Goal: Task Accomplishment & Management: Use online tool/utility

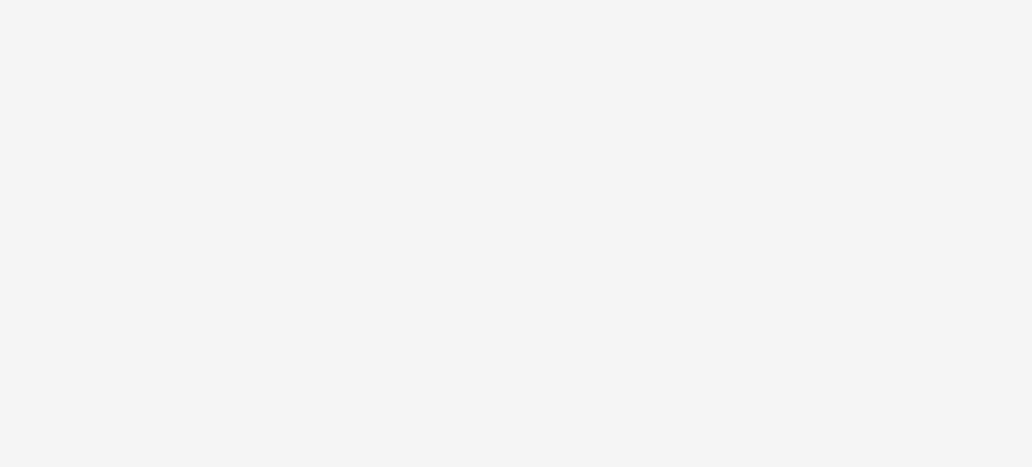
select select "47c37c18-910e-43a3-bb91-a2beb2847406"
select select "b1b940d3-d05b-48b5-821e-f328c33b988b"
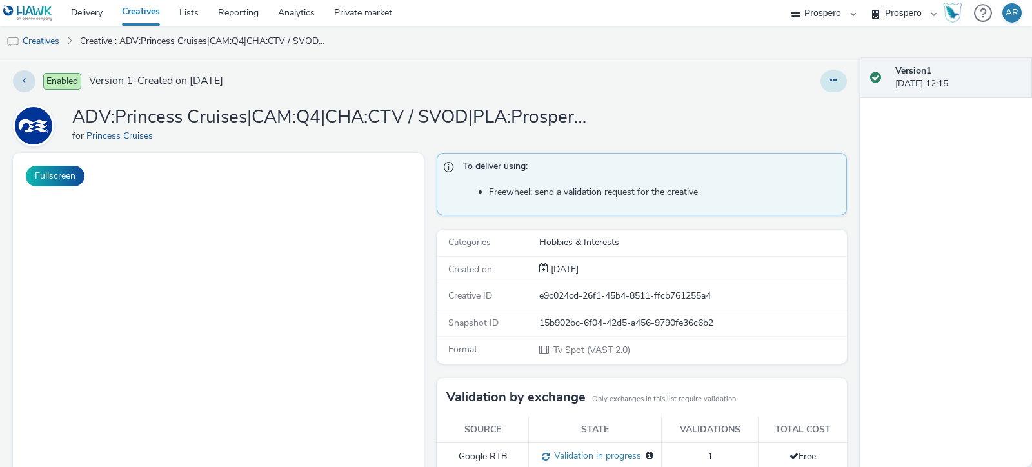
click at [830, 82] on icon at bounding box center [833, 80] width 7 height 9
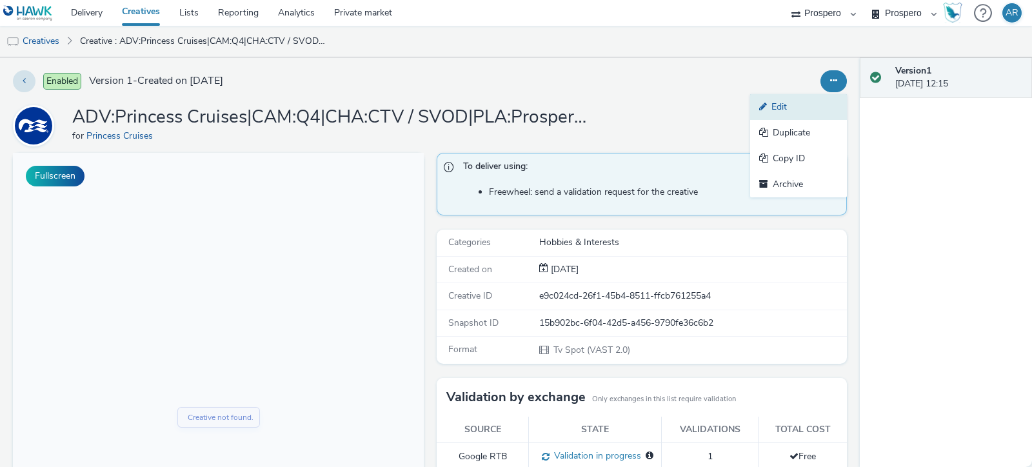
click at [796, 102] on link "Edit" at bounding box center [798, 107] width 97 height 26
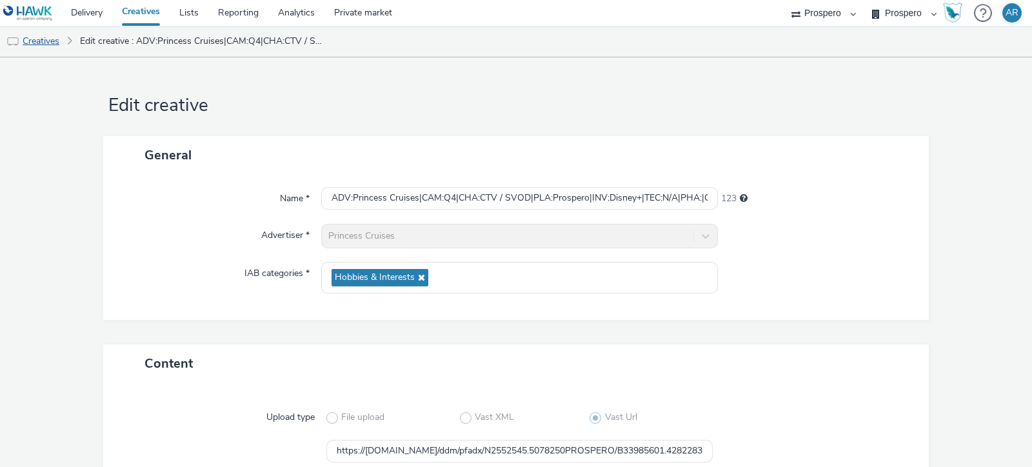
click at [54, 37] on link "Creatives" at bounding box center [33, 41] width 66 height 31
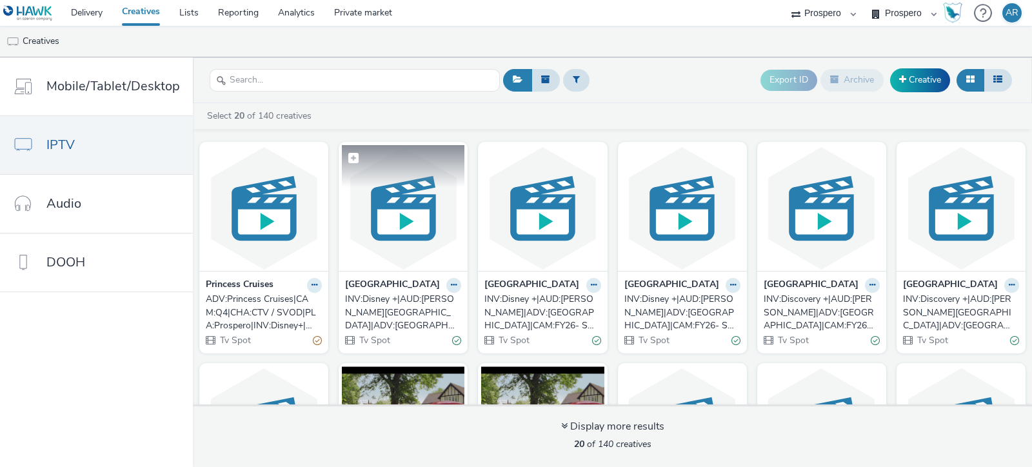
scroll to position [207, 0]
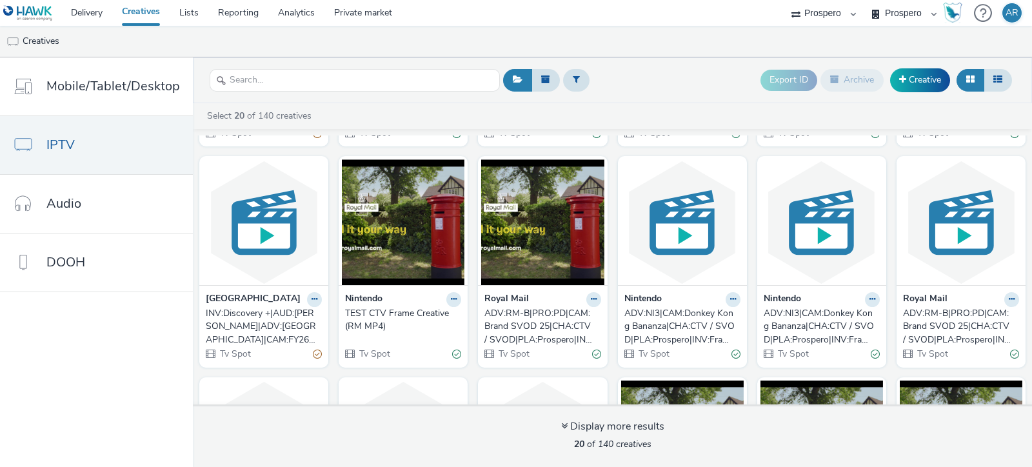
click at [456, 311] on div "TEST CTV Frame Creative (RM MP4)" at bounding box center [400, 320] width 111 height 26
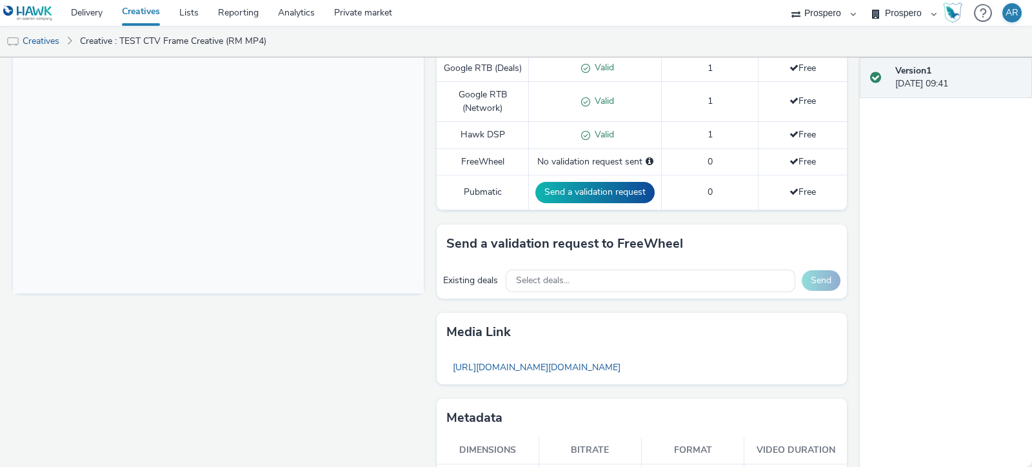
scroll to position [391, 0]
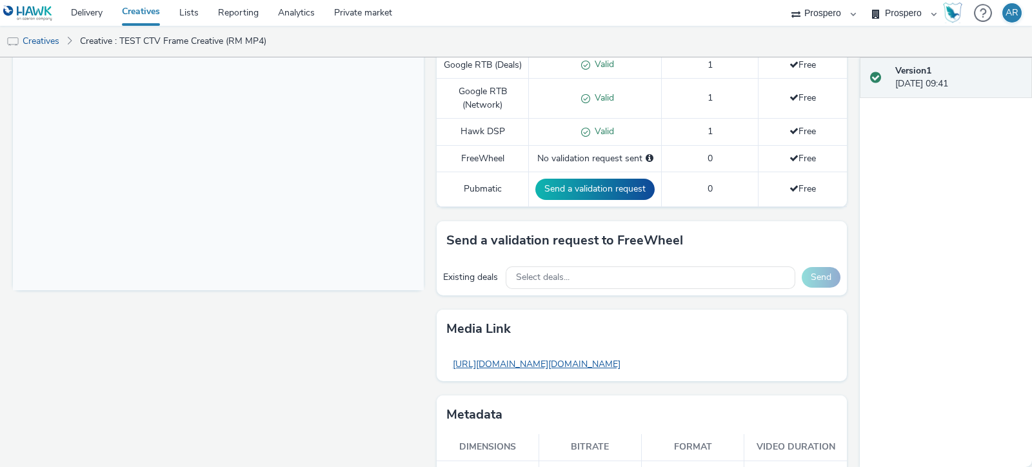
click at [609, 372] on link "[URL][DOMAIN_NAME][DOMAIN_NAME]" at bounding box center [536, 363] width 181 height 25
